Goal: Check status

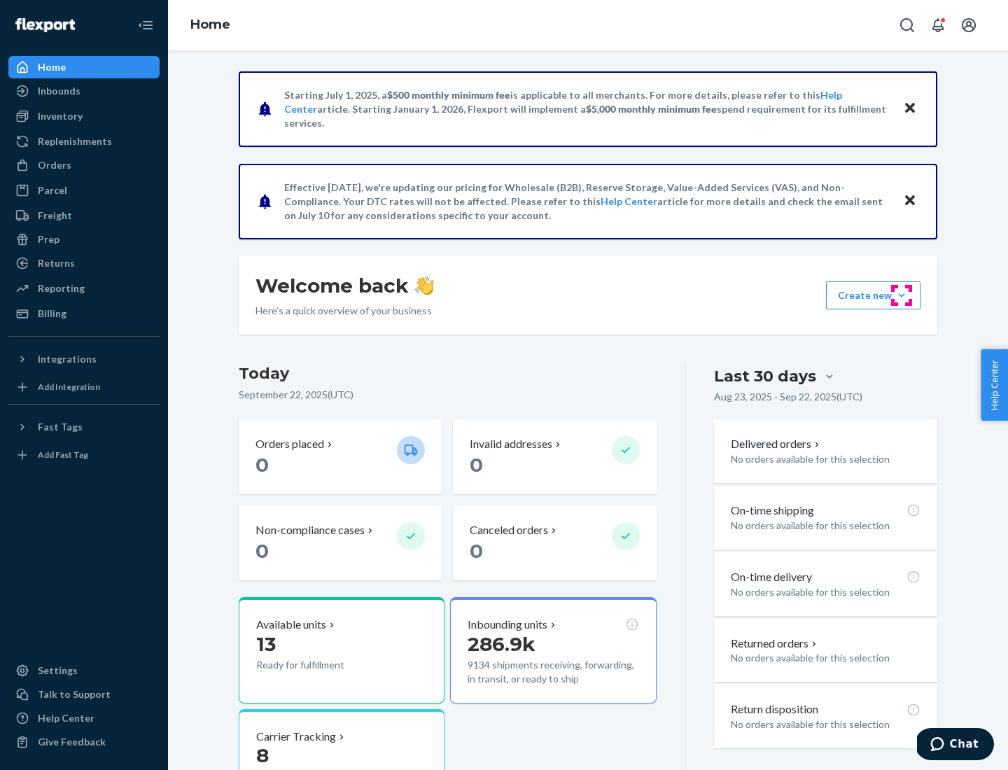
click at [902, 295] on button "Create new Create new inbound Create new order Create new product" at bounding box center [873, 295] width 95 height 28
click at [48, 239] on div "Prep" at bounding box center [49, 239] width 22 height 14
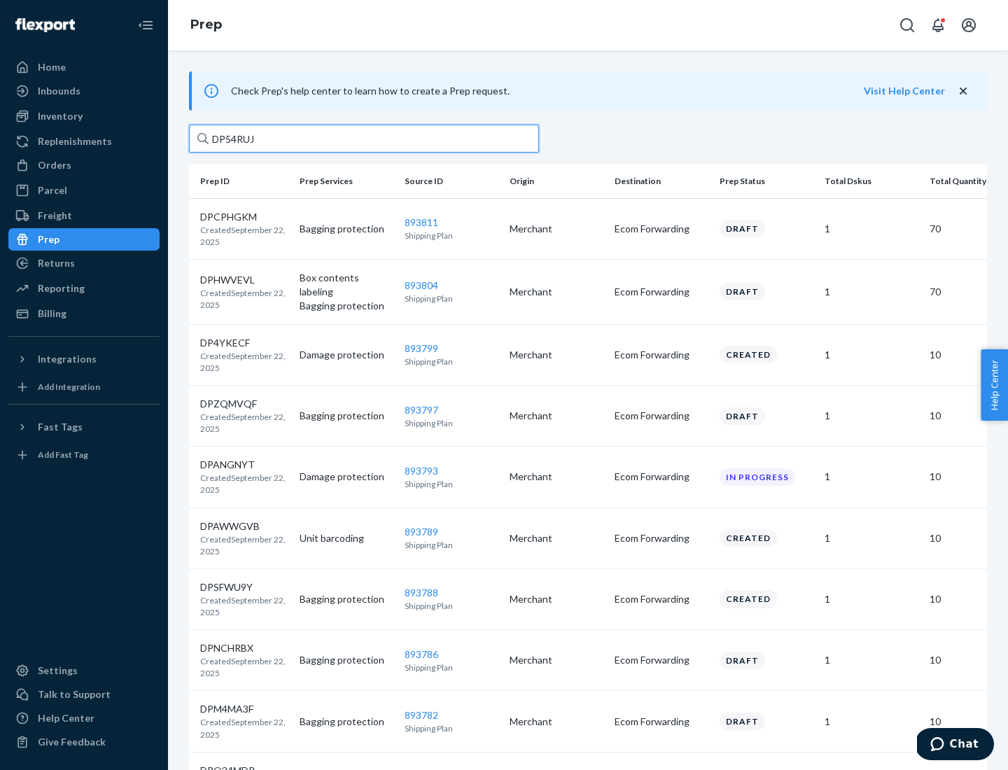
type input "DP54RUJL"
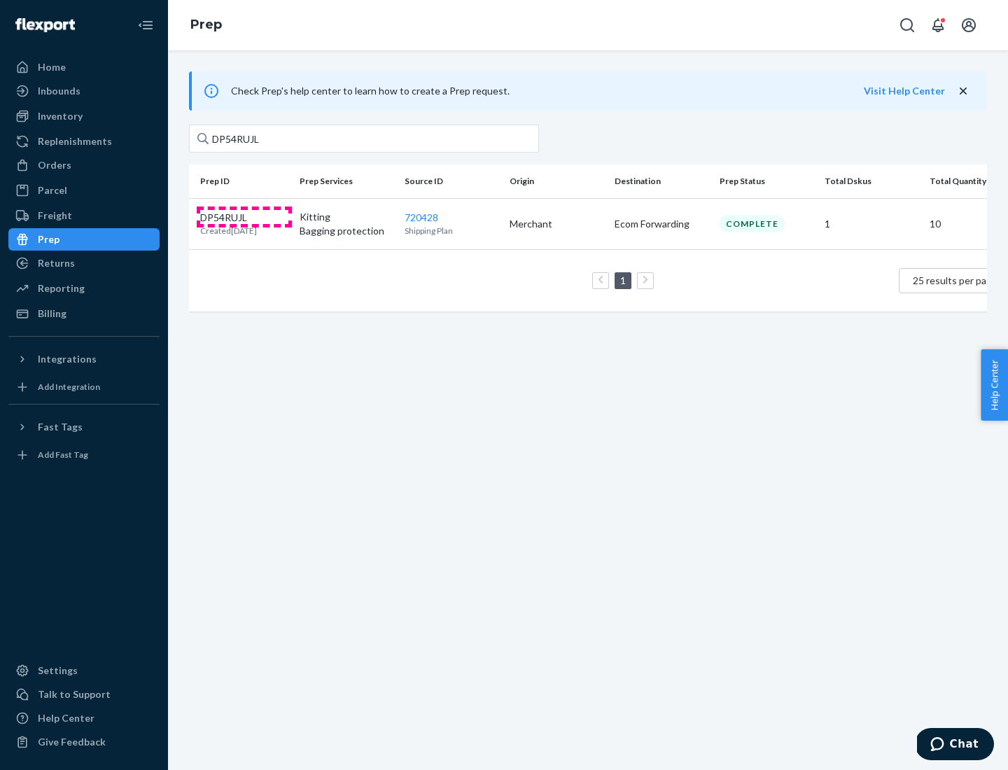
click at [244, 216] on p "DP54RUJL" at bounding box center [228, 218] width 57 height 14
